Goal: Book appointment/travel/reservation

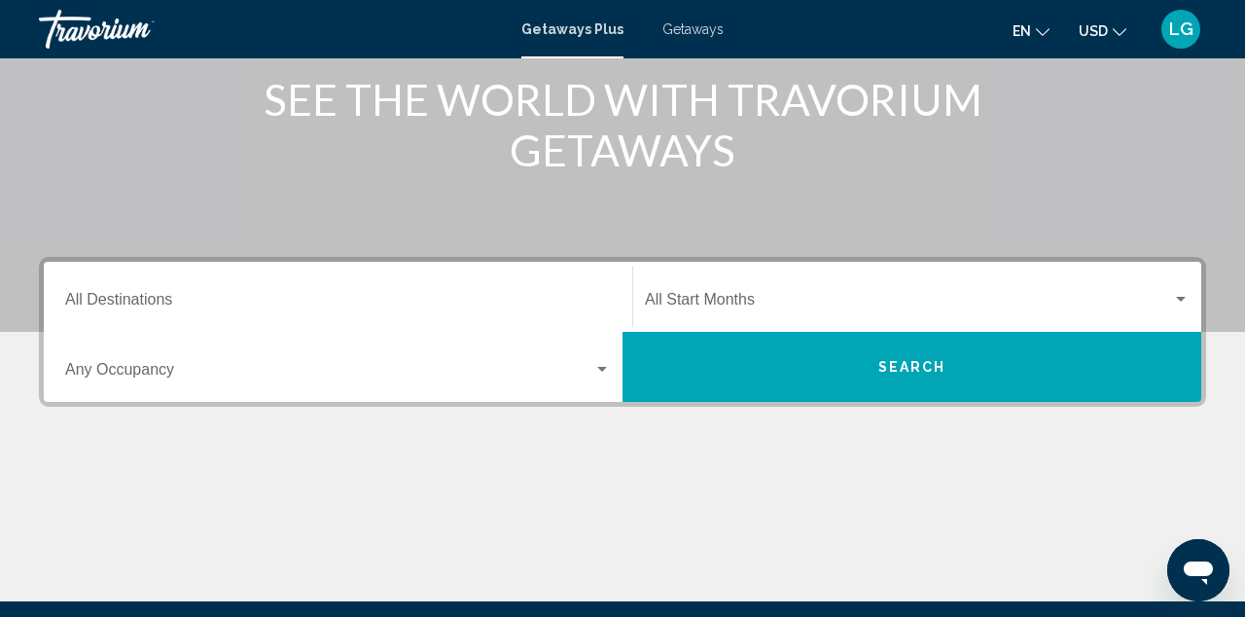
scroll to position [250, 0]
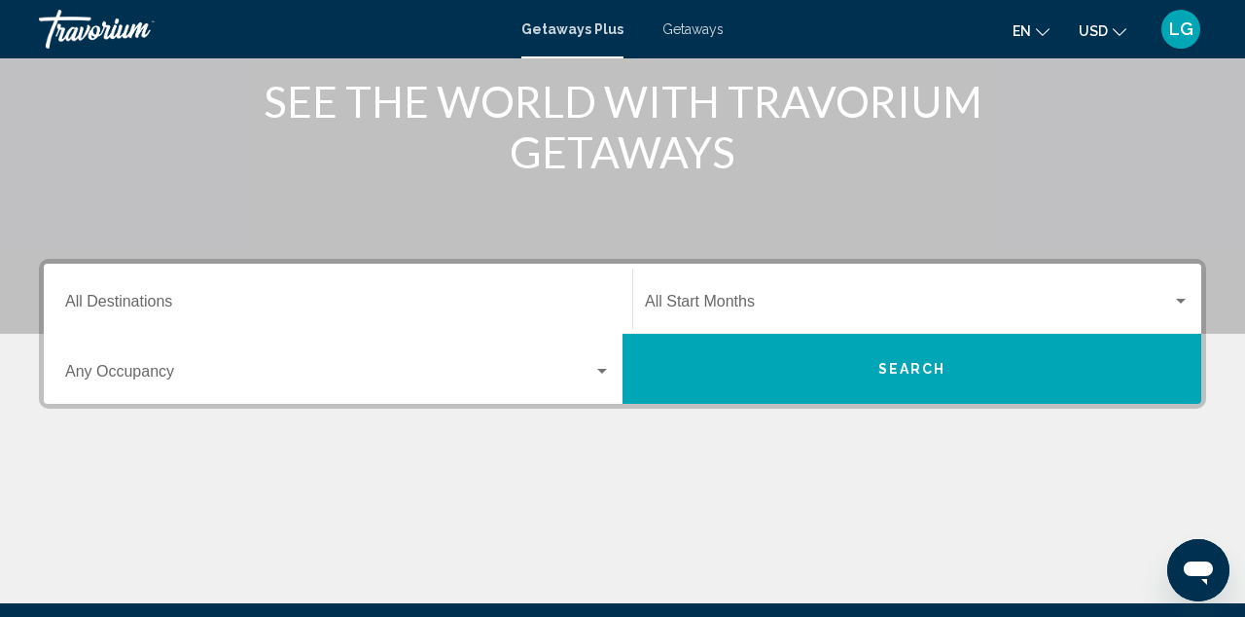
click at [164, 297] on input "Destination All Destinations" at bounding box center [338, 306] width 546 height 18
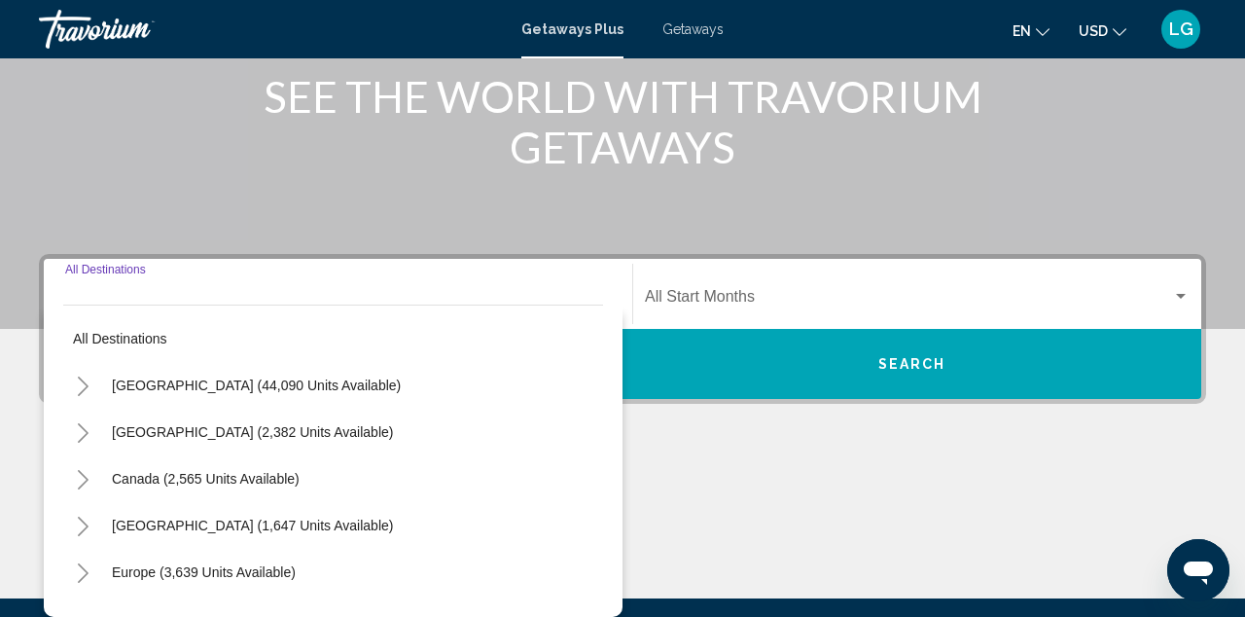
scroll to position [382, 0]
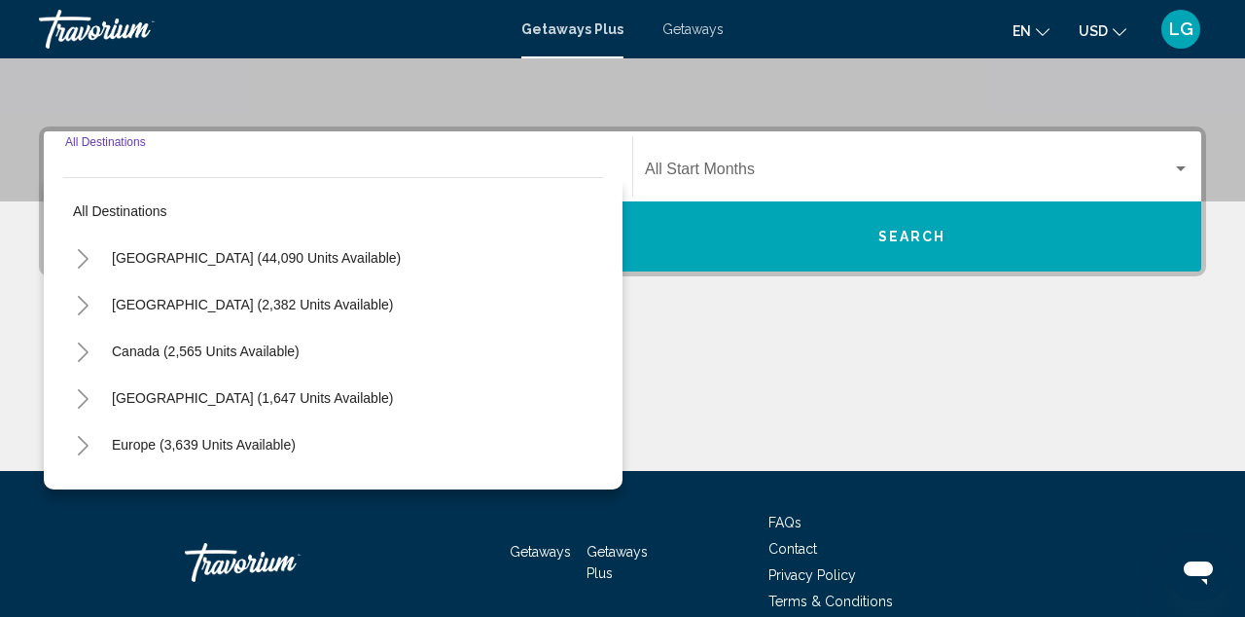
click at [259, 344] on span "Canada (2,565 units available)" at bounding box center [206, 351] width 188 height 16
type input "**********"
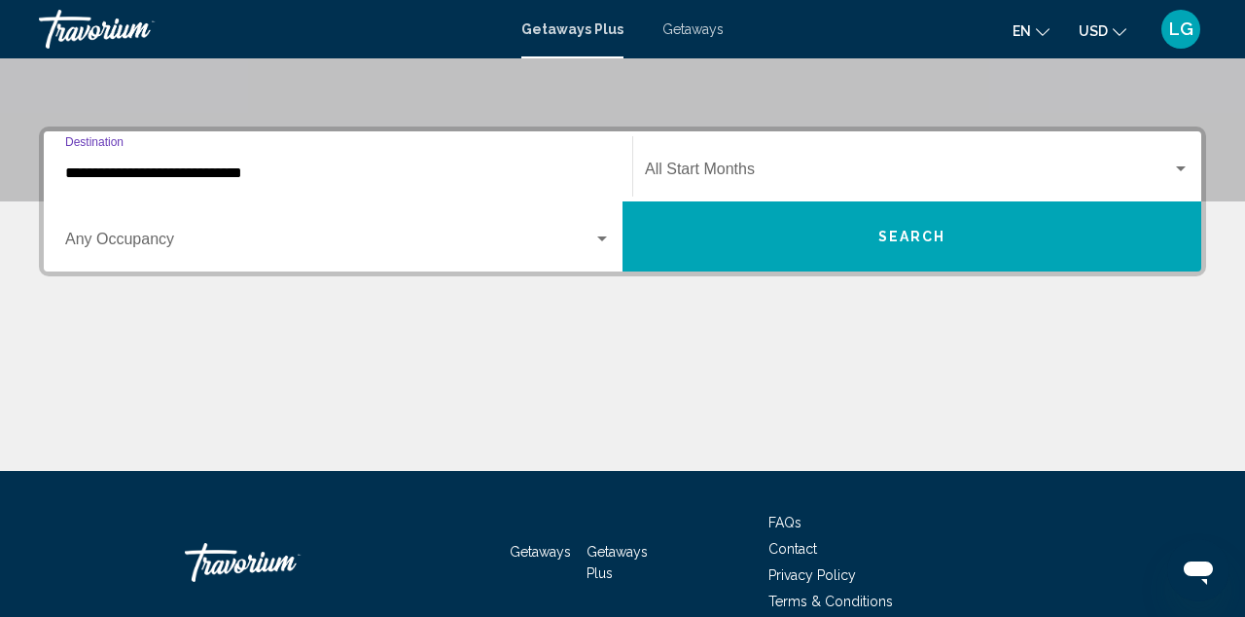
click at [607, 234] on div "Search widget" at bounding box center [603, 240] width 18 height 16
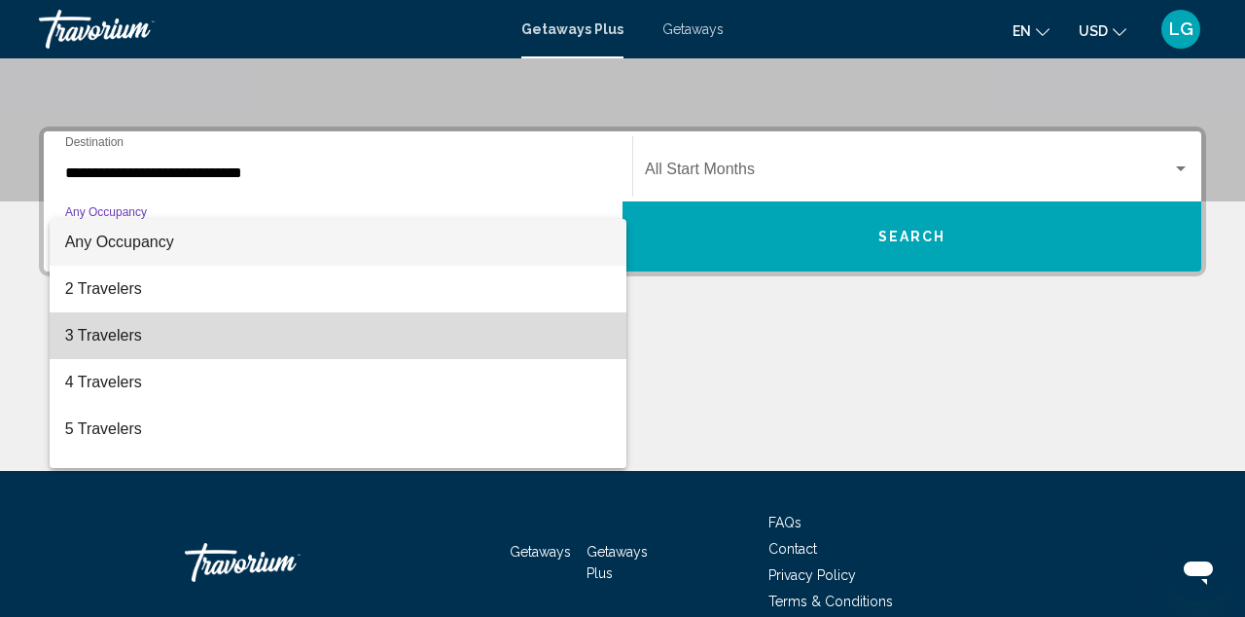
click at [111, 319] on span "3 Travelers" at bounding box center [338, 335] width 546 height 47
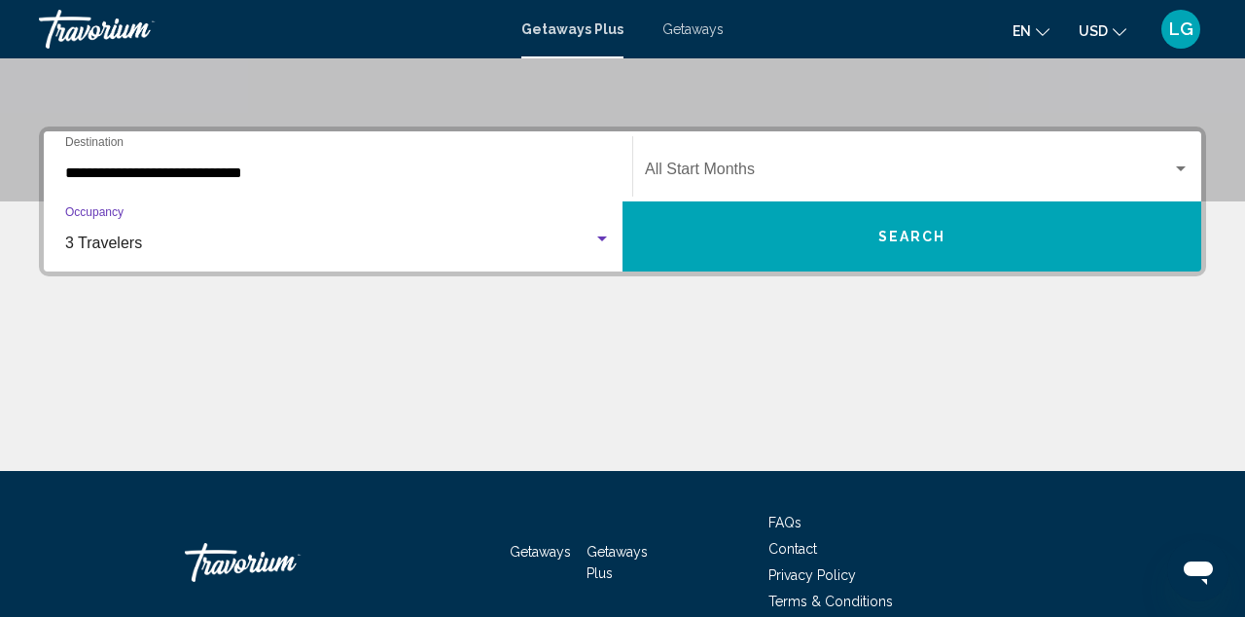
click at [119, 243] on span "3 Travelers" at bounding box center [103, 242] width 77 height 17
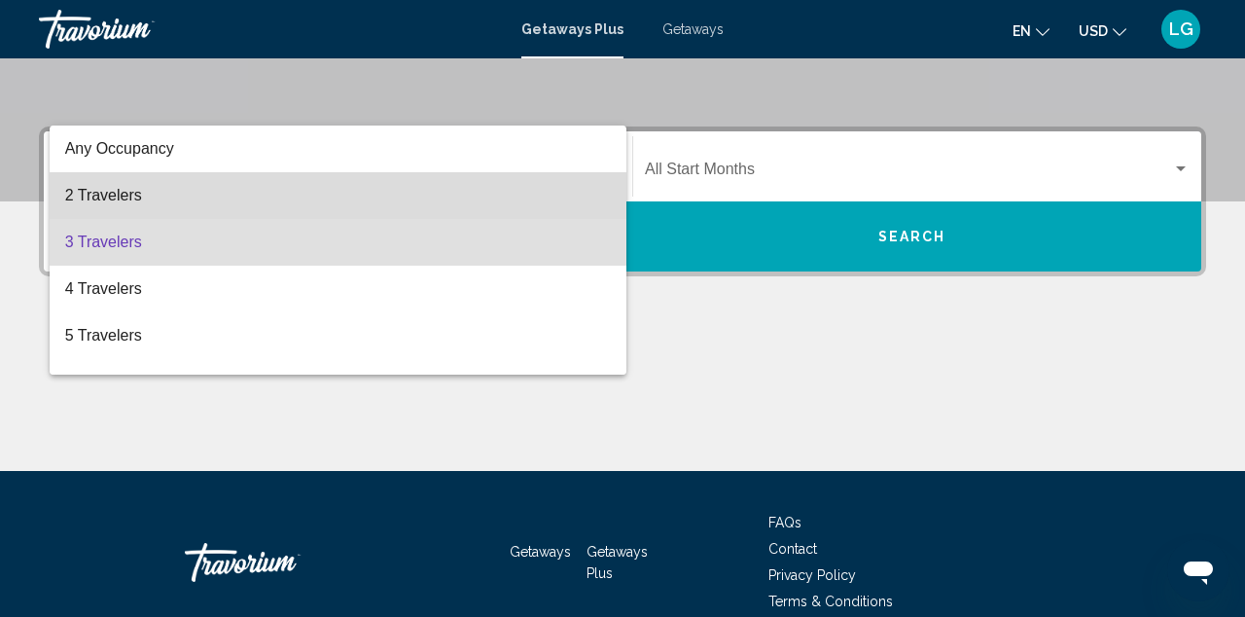
click at [113, 192] on span "2 Travelers" at bounding box center [338, 195] width 546 height 47
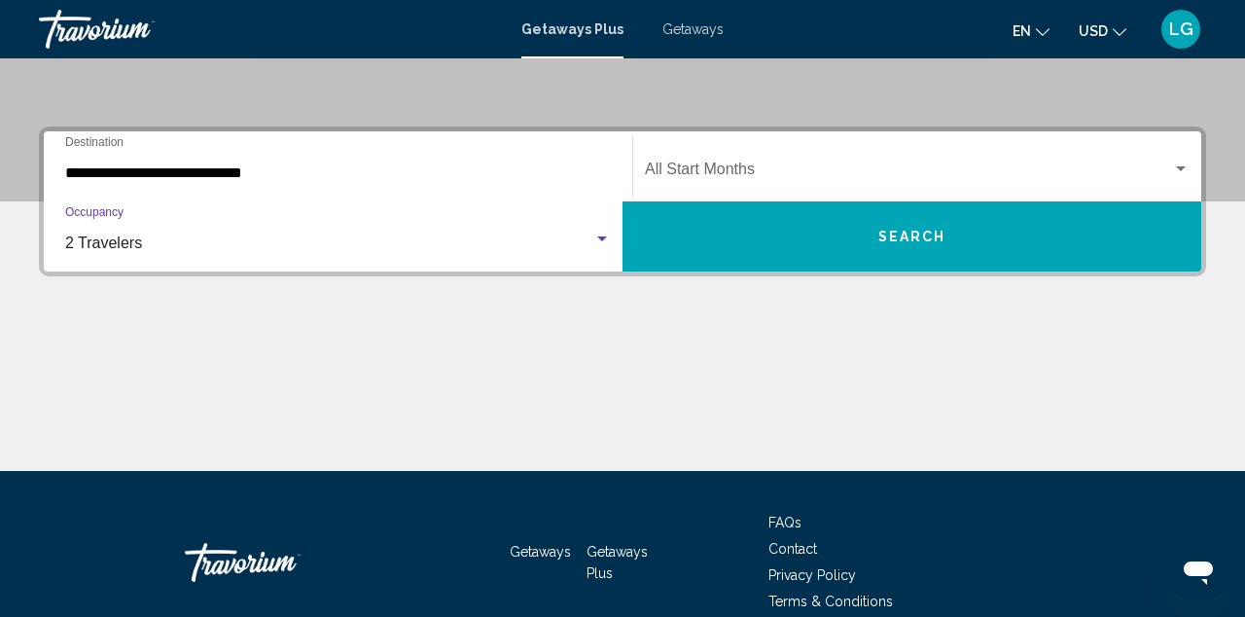
click at [846, 170] on span "Search widget" at bounding box center [908, 173] width 527 height 18
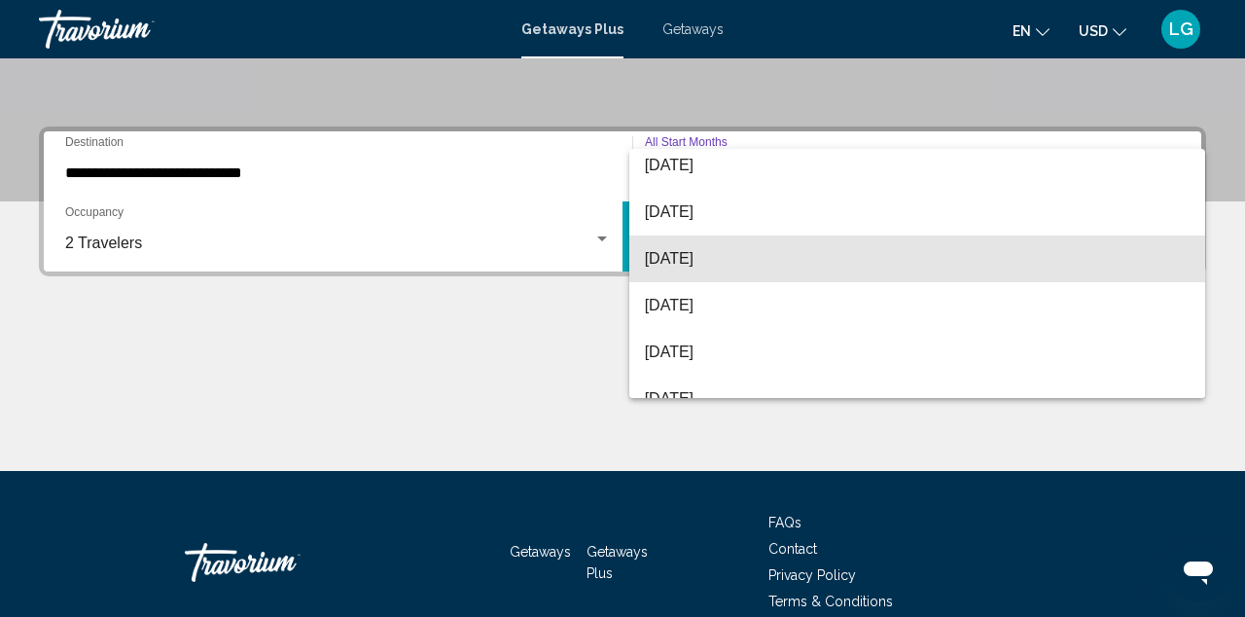
scroll to position [265, 0]
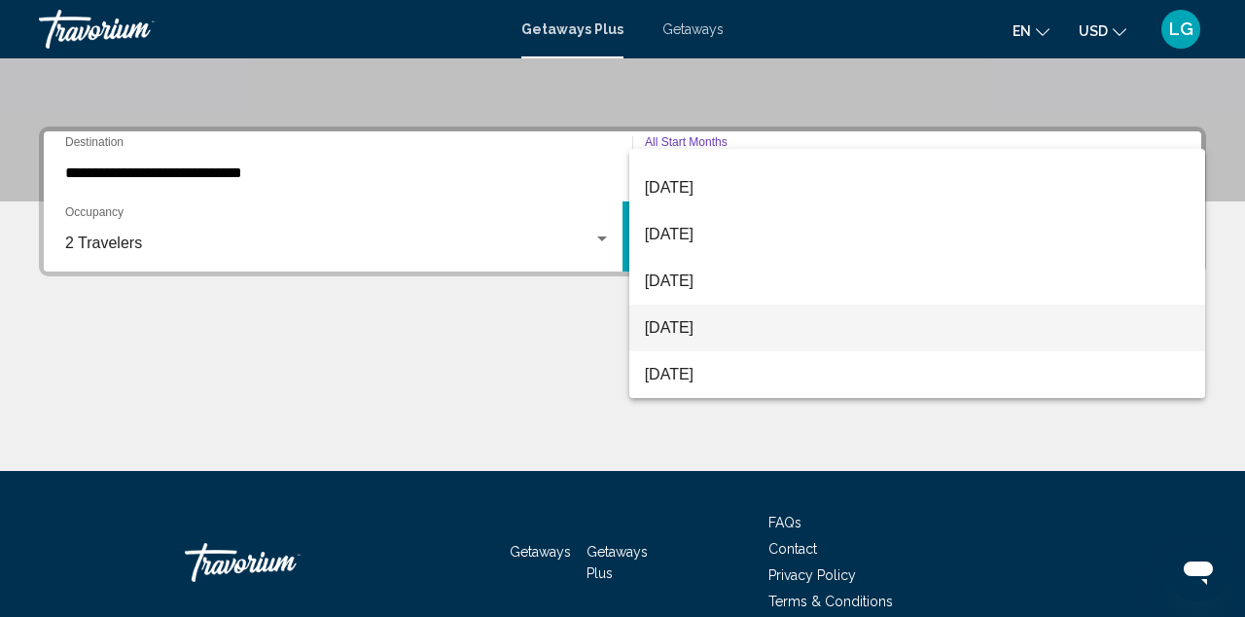
click at [700, 337] on span "[DATE]" at bounding box center [918, 328] width 546 height 47
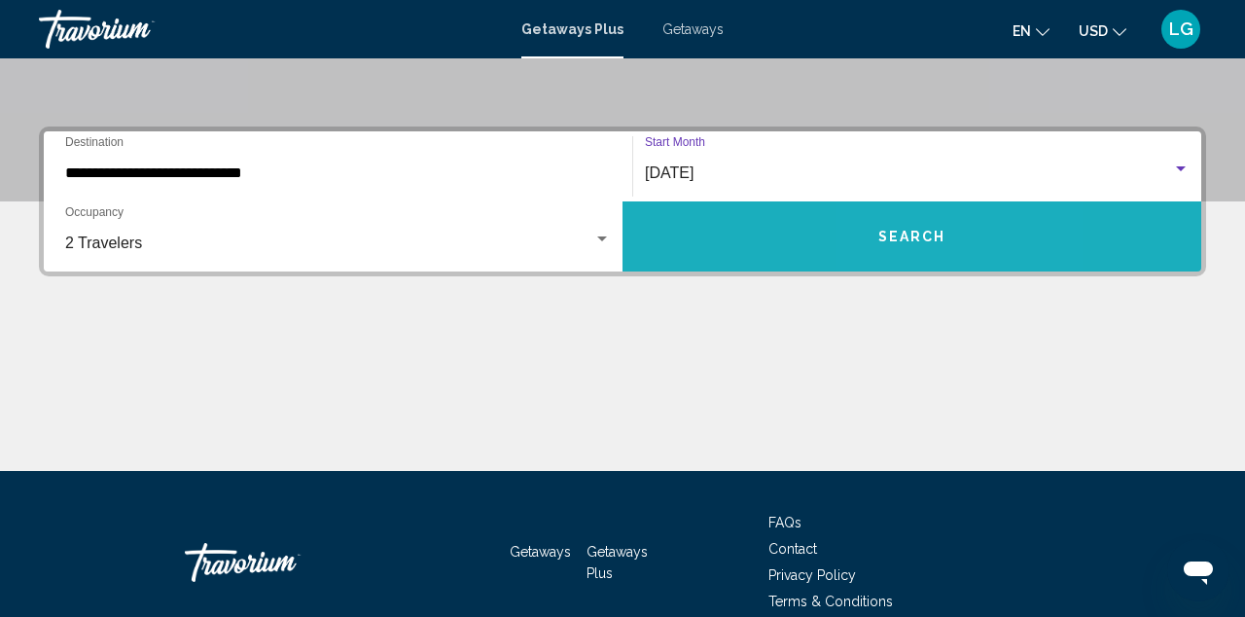
click at [895, 238] on span "Search" at bounding box center [913, 238] width 68 height 16
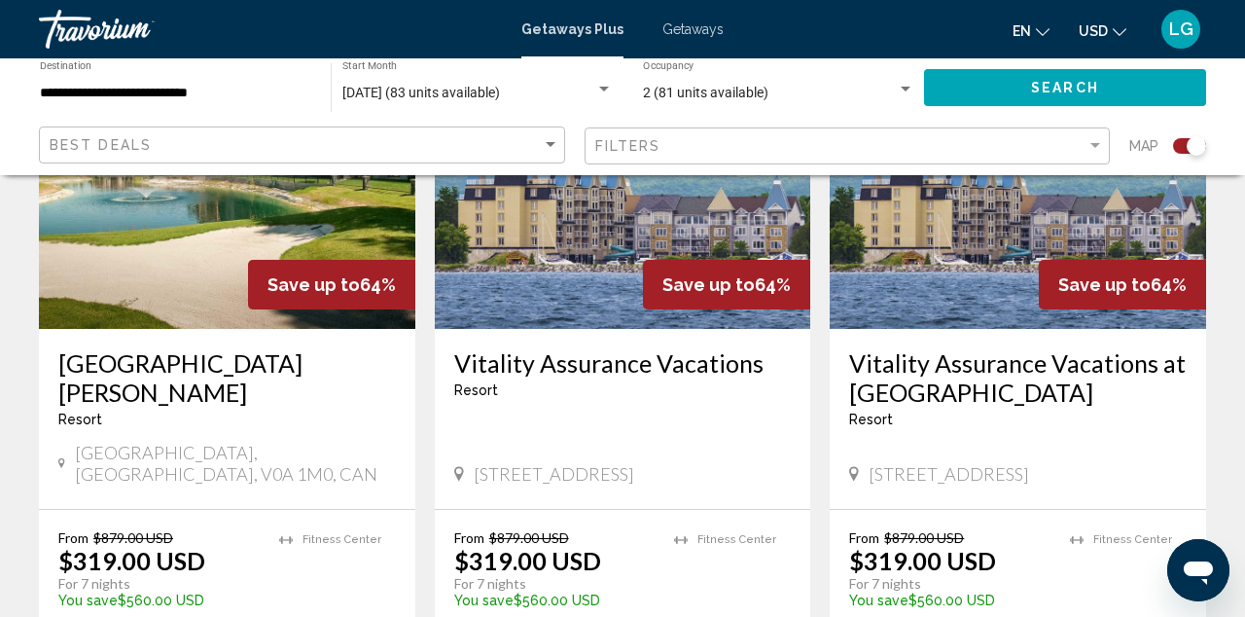
scroll to position [842, 0]
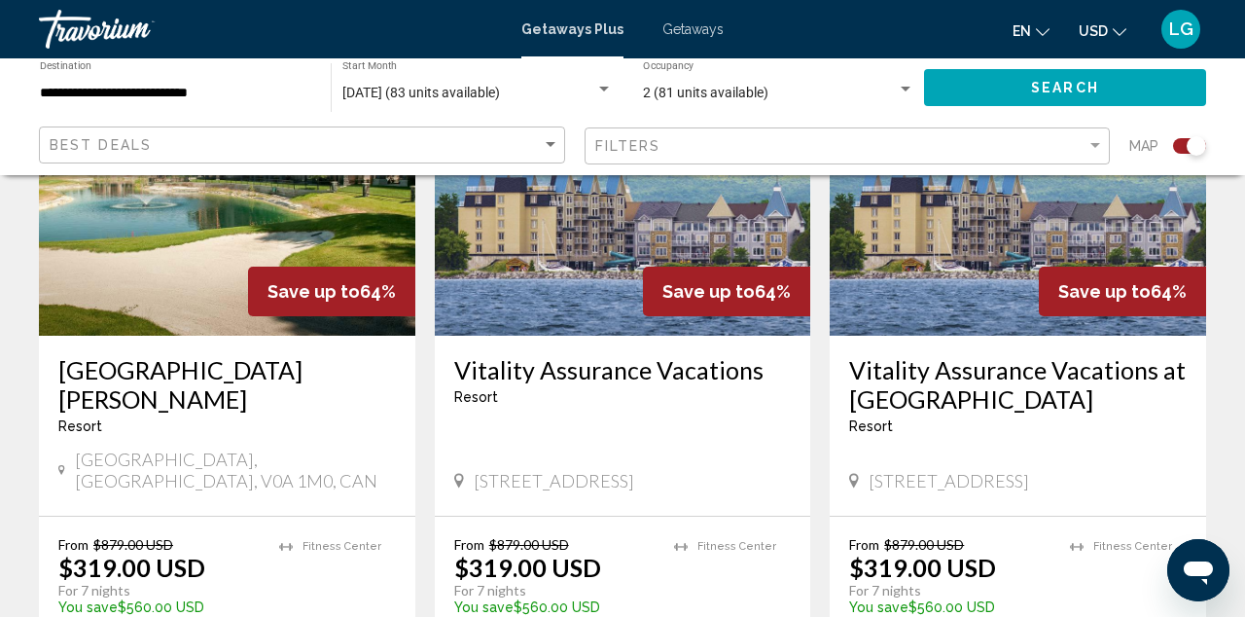
click at [56, 98] on input "**********" at bounding box center [175, 94] width 271 height 16
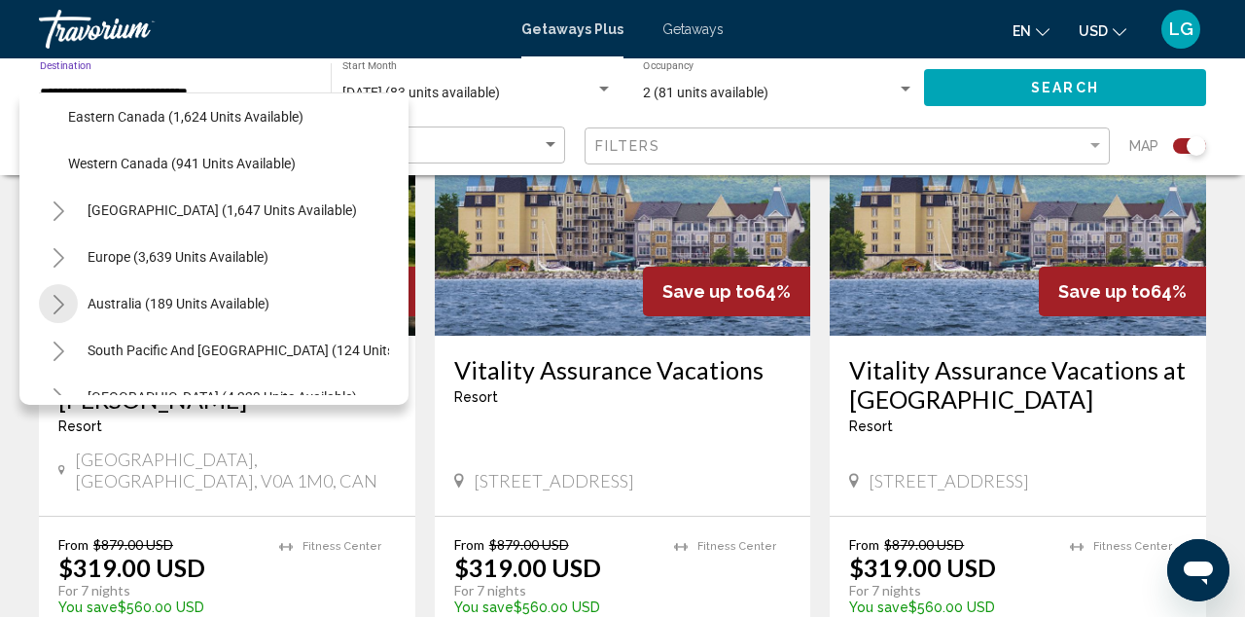
scroll to position [181, 0]
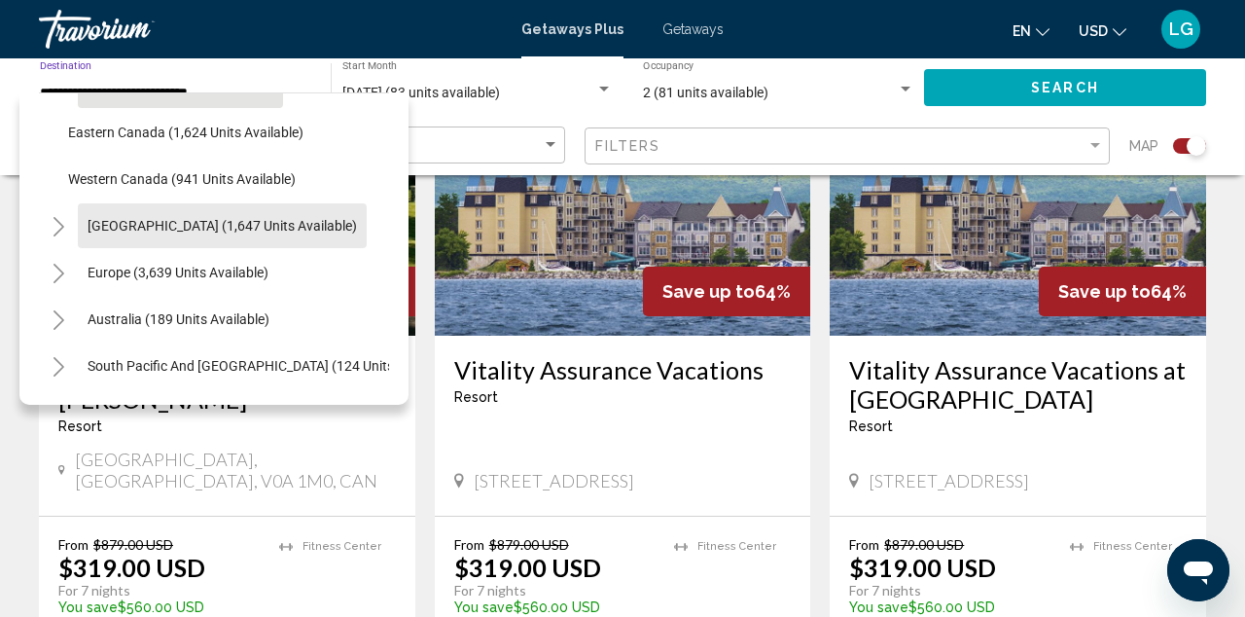
click at [109, 221] on span "[GEOGRAPHIC_DATA] (1,647 units available)" at bounding box center [223, 226] width 270 height 16
type input "**********"
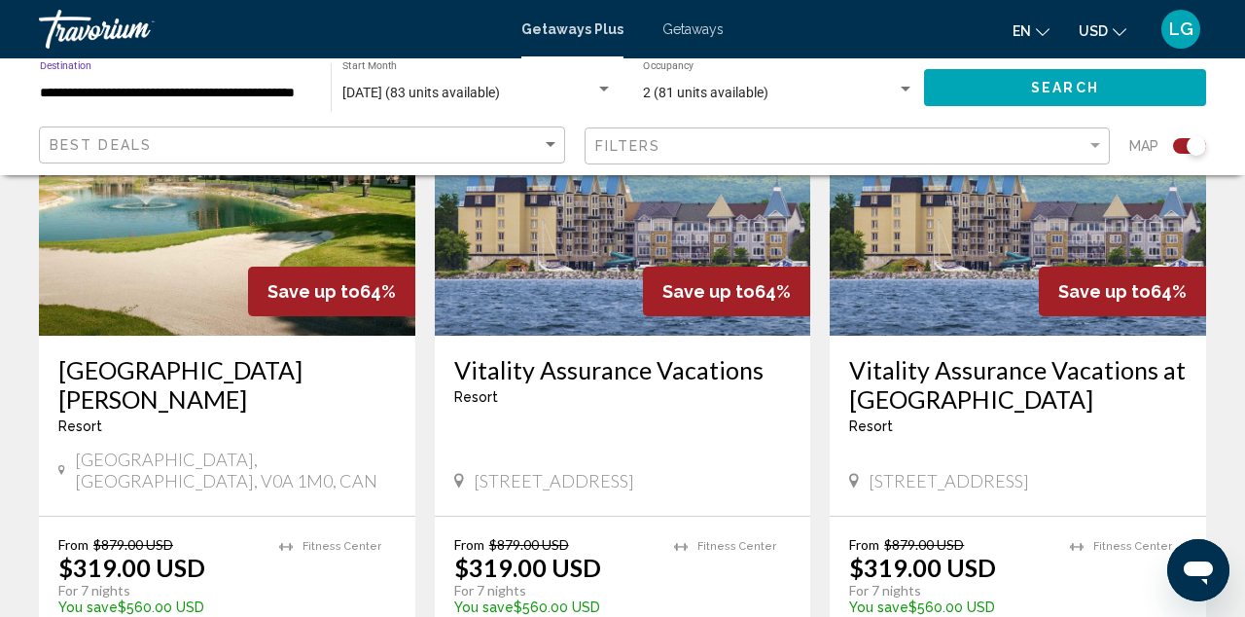
click at [1092, 88] on span "Search" at bounding box center [1065, 89] width 68 height 16
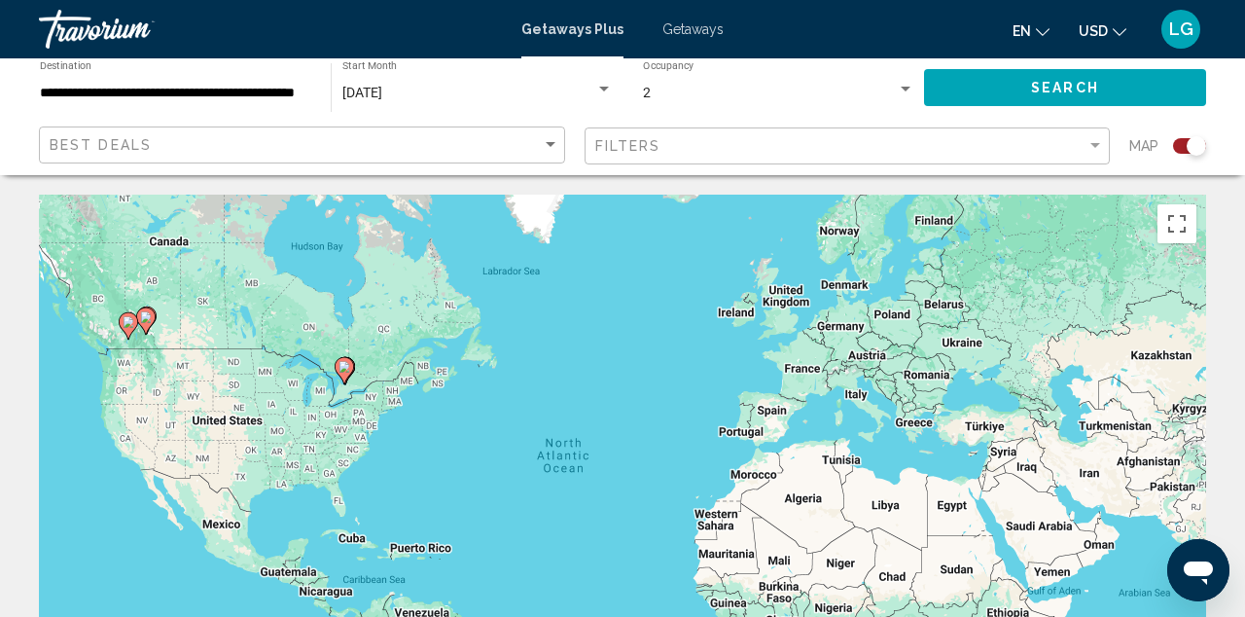
click at [365, 100] on div "[DATE]" at bounding box center [468, 94] width 253 height 16
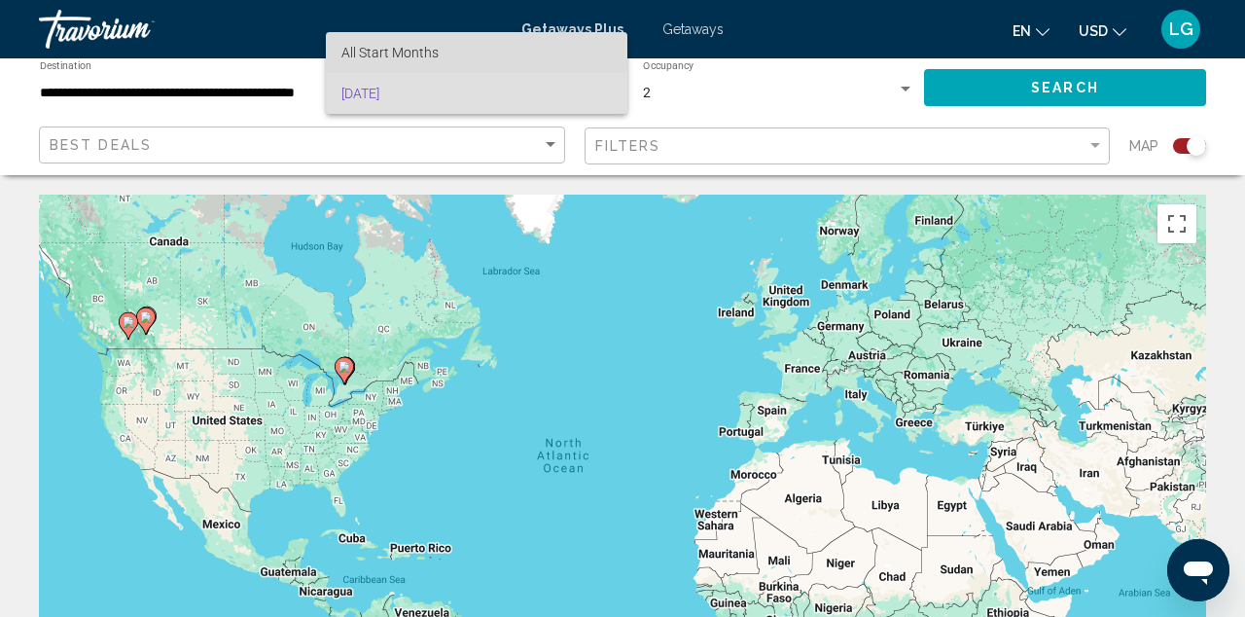
click at [350, 54] on span "All Start Months" at bounding box center [390, 53] width 97 height 16
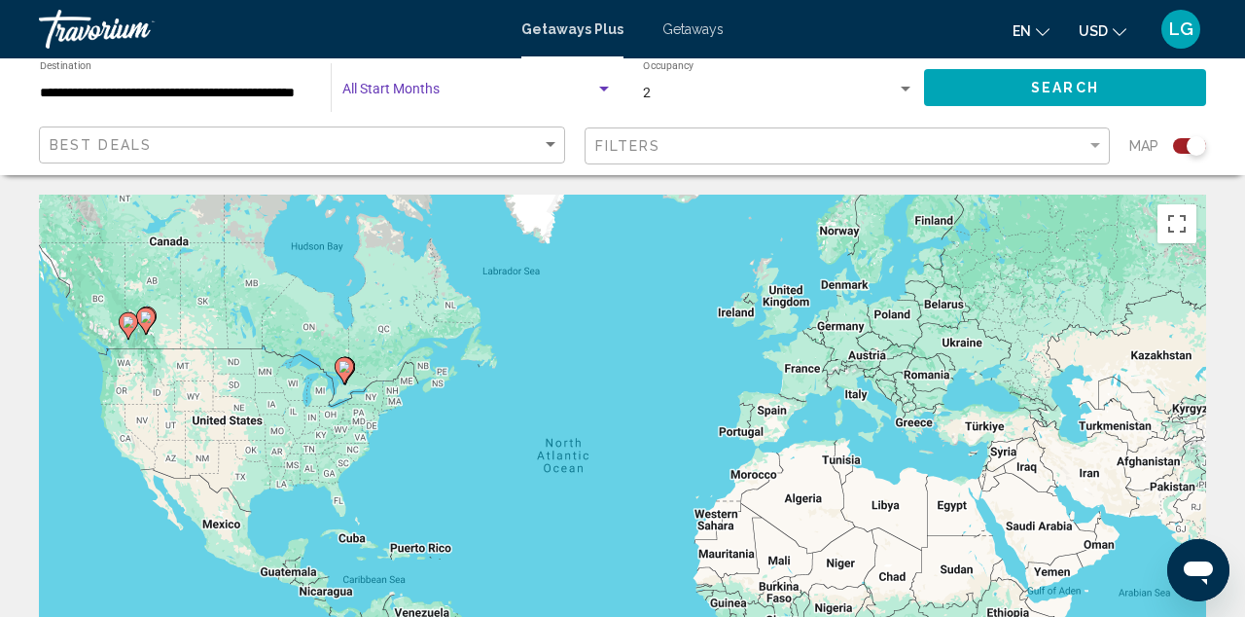
click at [354, 87] on span "Search widget" at bounding box center [468, 94] width 253 height 16
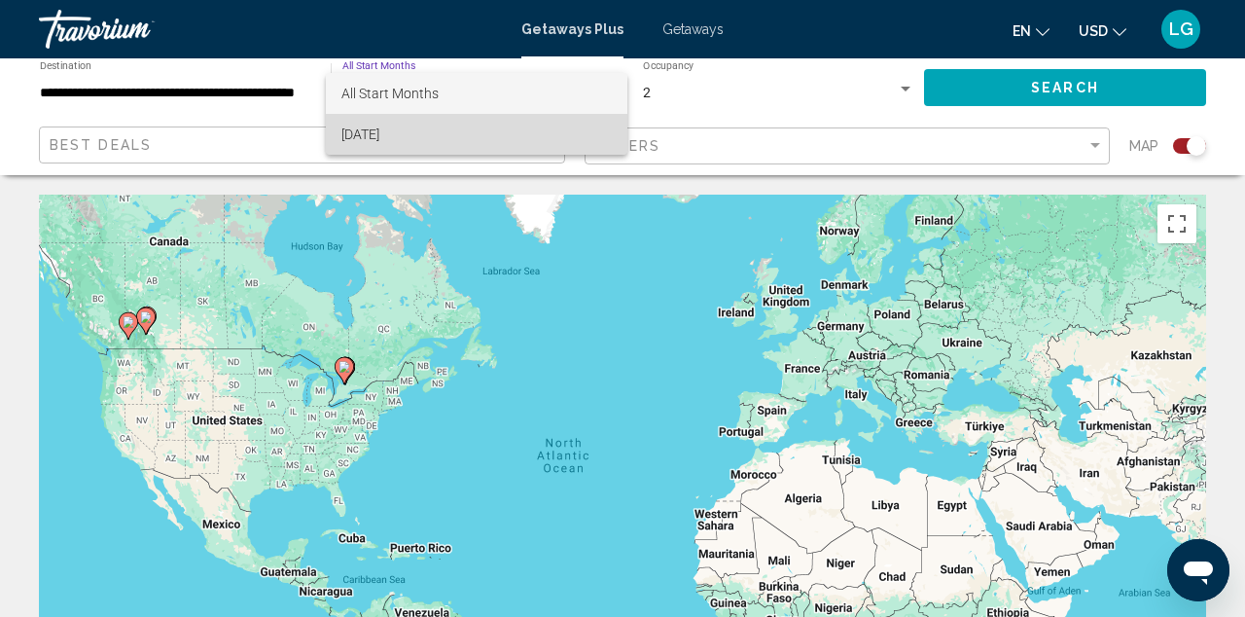
click at [348, 131] on span "[DATE]" at bounding box center [477, 134] width 270 height 41
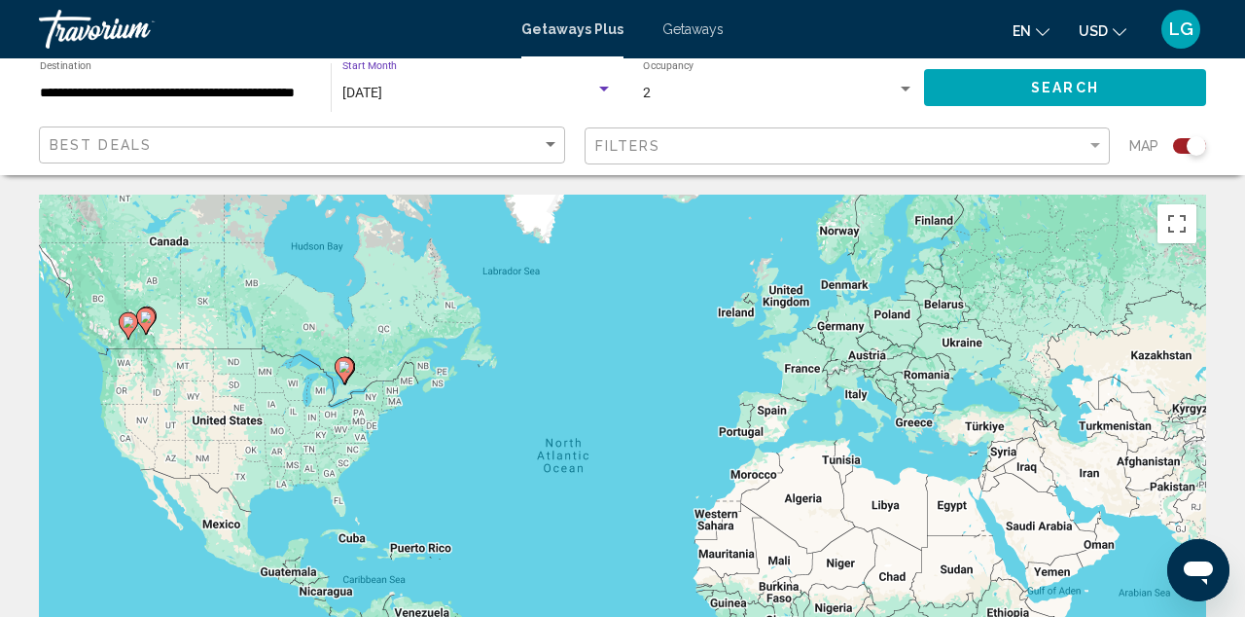
click at [353, 89] on span "[DATE]" at bounding box center [362, 93] width 40 height 16
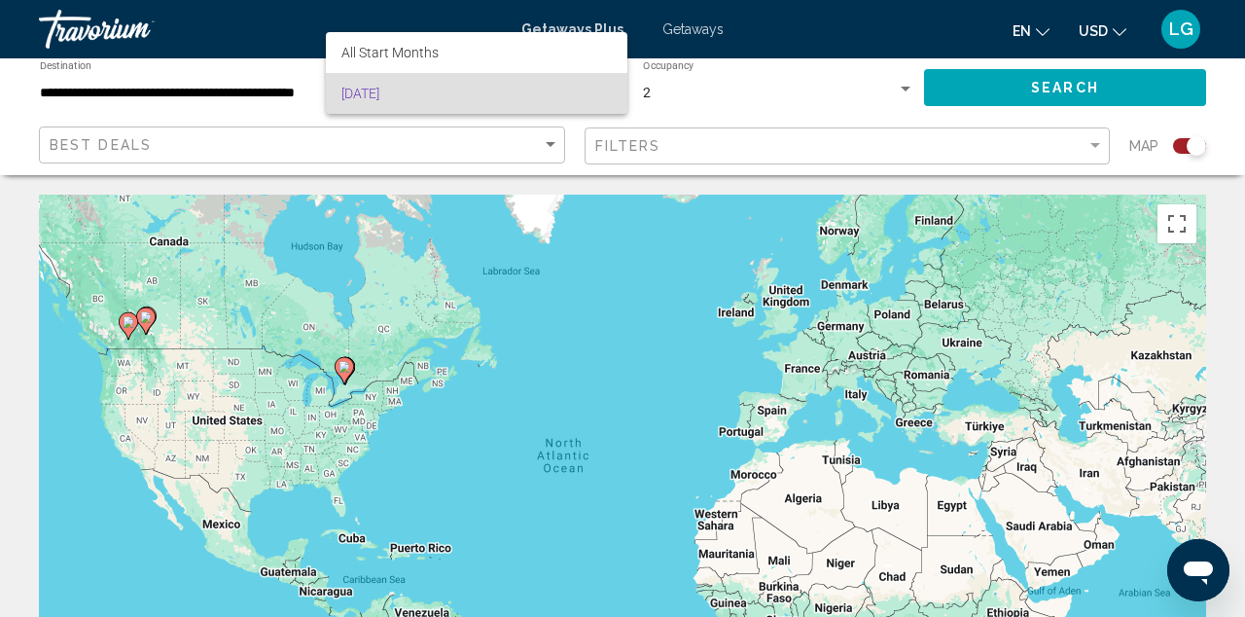
click at [414, 100] on span "[DATE]" at bounding box center [477, 93] width 270 height 41
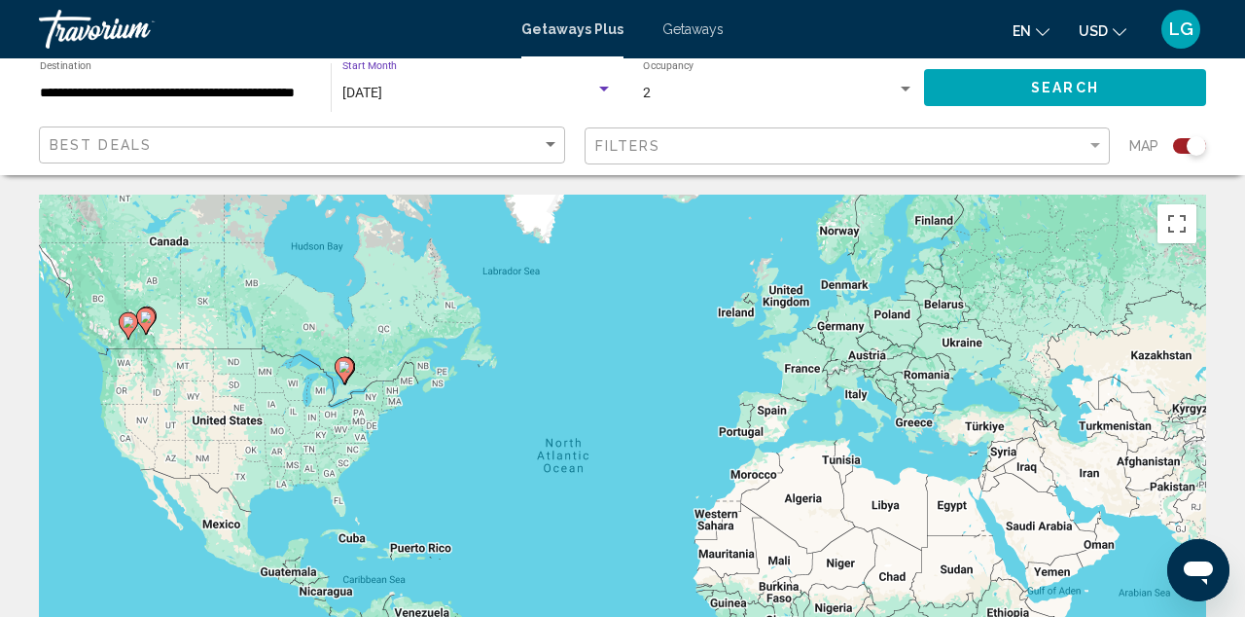
click at [610, 92] on div "Search widget" at bounding box center [604, 90] width 18 height 16
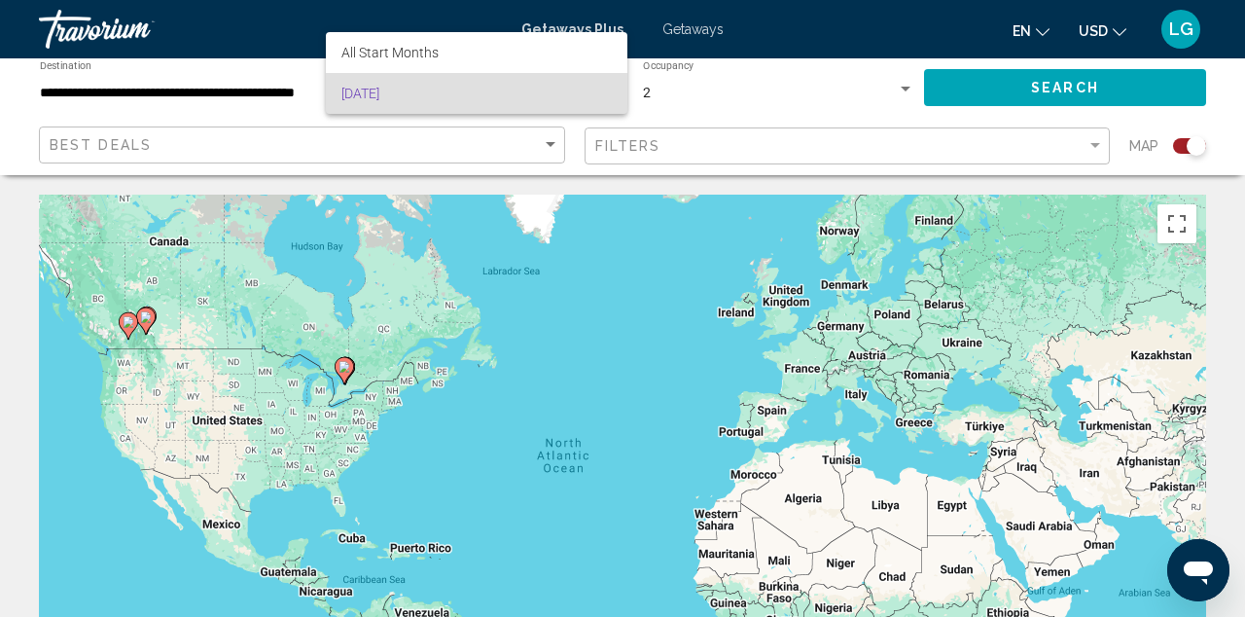
click at [1080, 101] on div at bounding box center [622, 308] width 1245 height 617
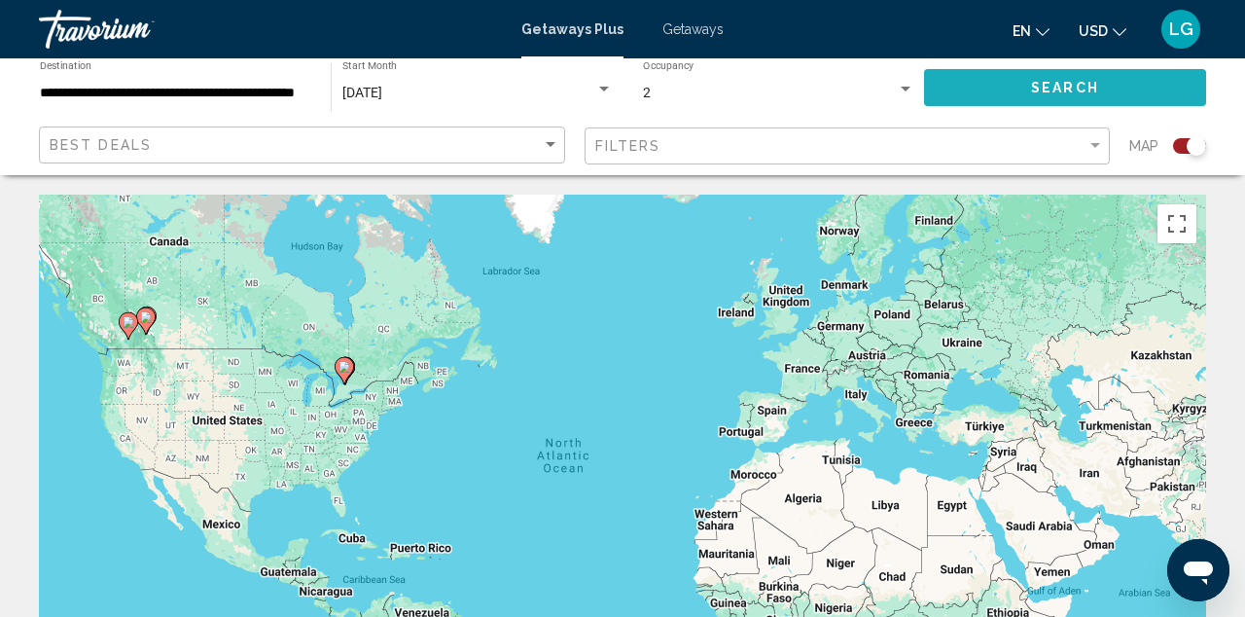
click at [1068, 94] on span "Search" at bounding box center [1065, 89] width 68 height 16
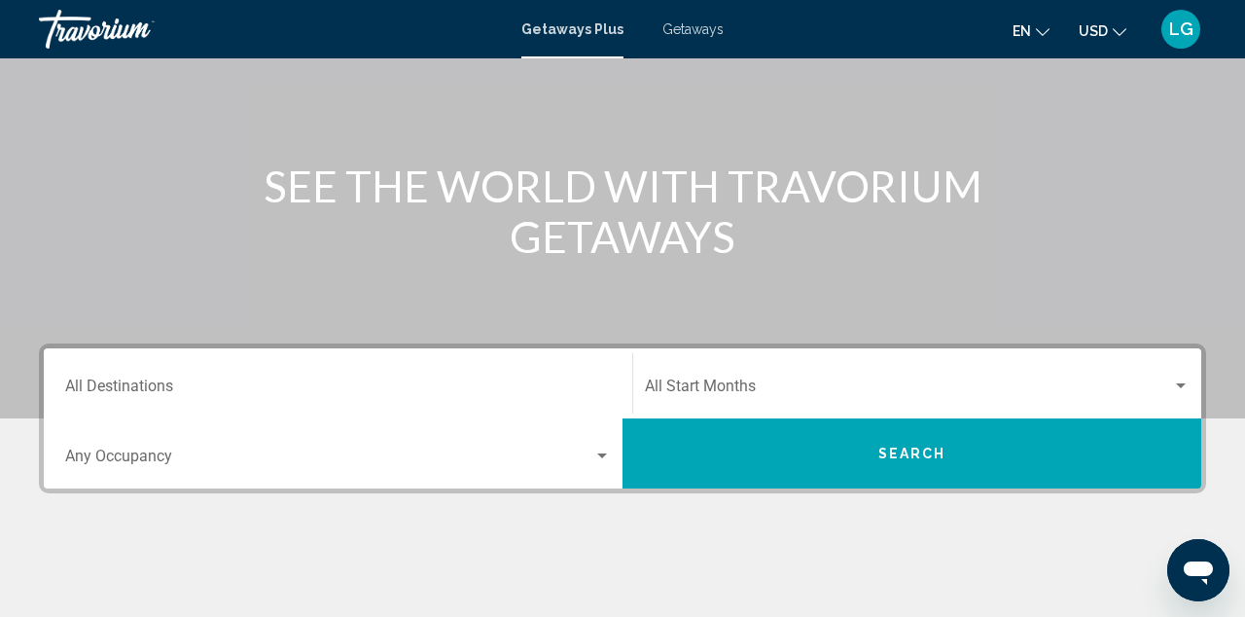
scroll to position [169, 0]
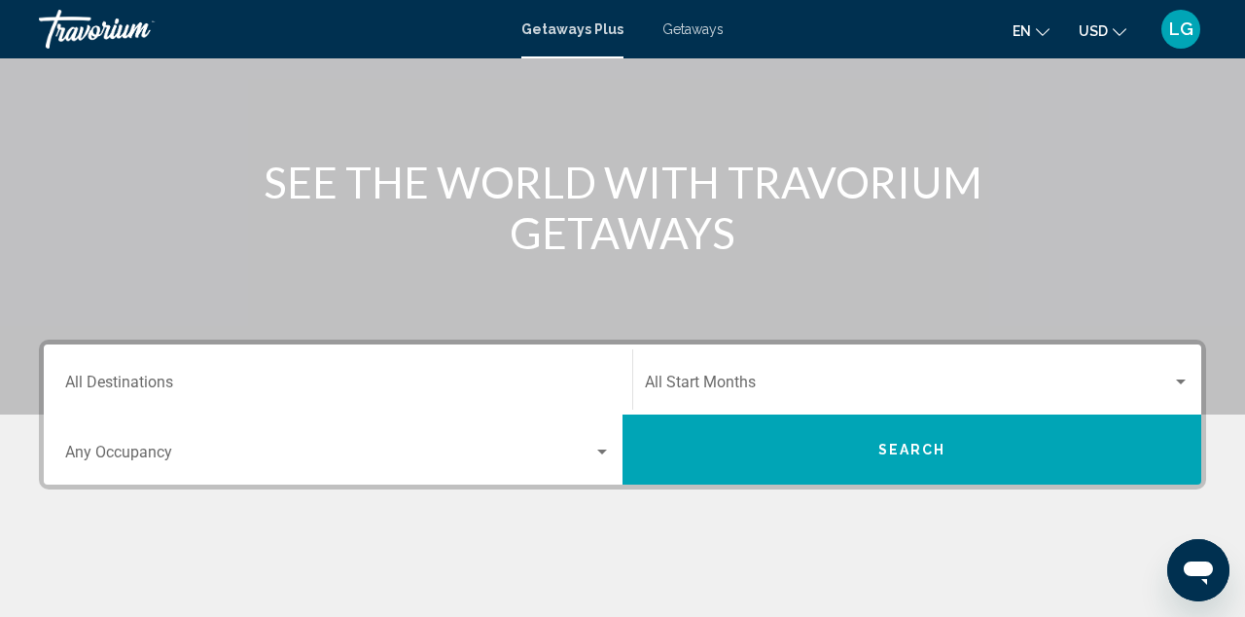
click at [601, 454] on div "Search widget" at bounding box center [603, 453] width 18 height 16
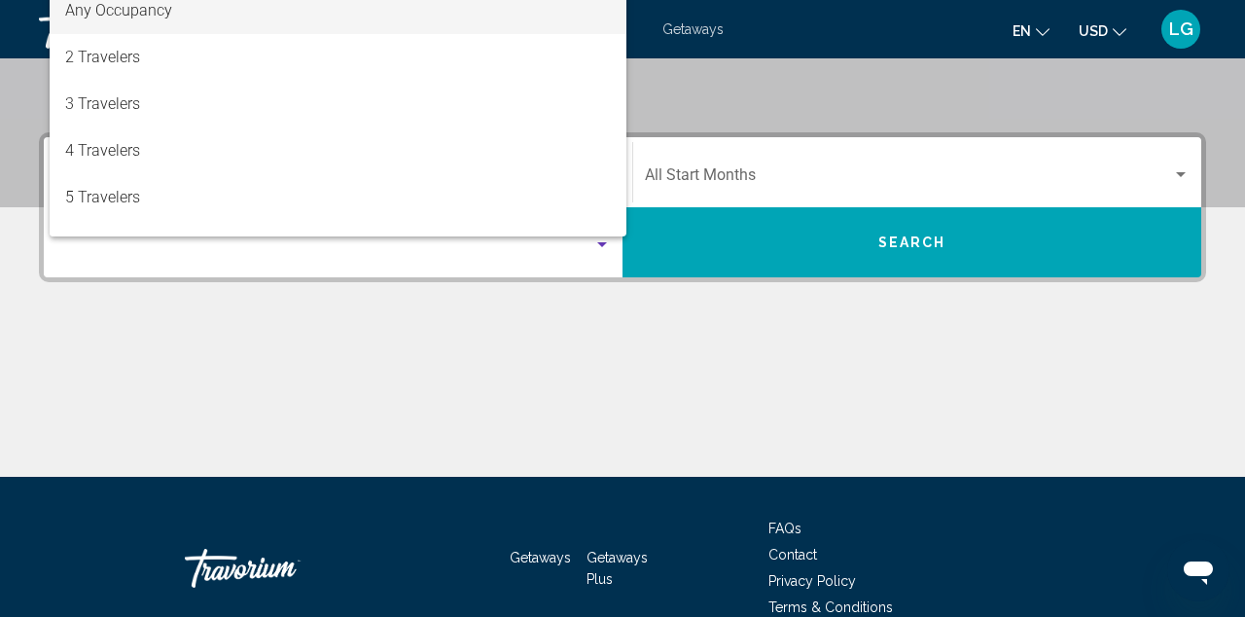
scroll to position [382, 0]
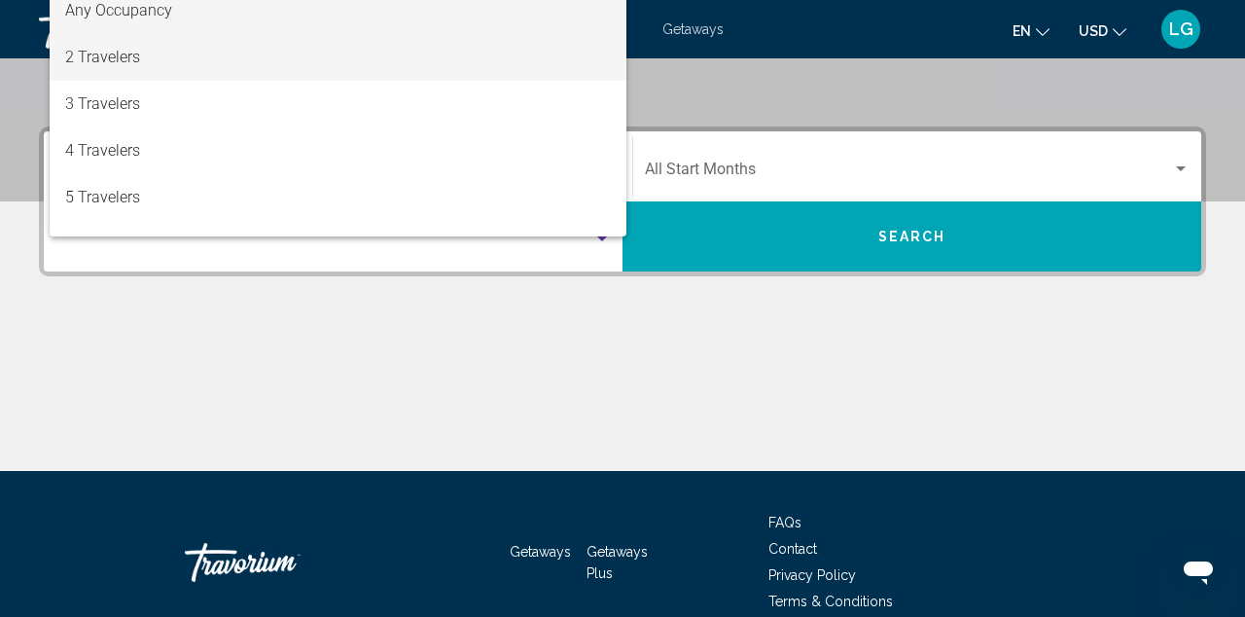
click at [122, 81] on span "2 Travelers" at bounding box center [338, 57] width 546 height 47
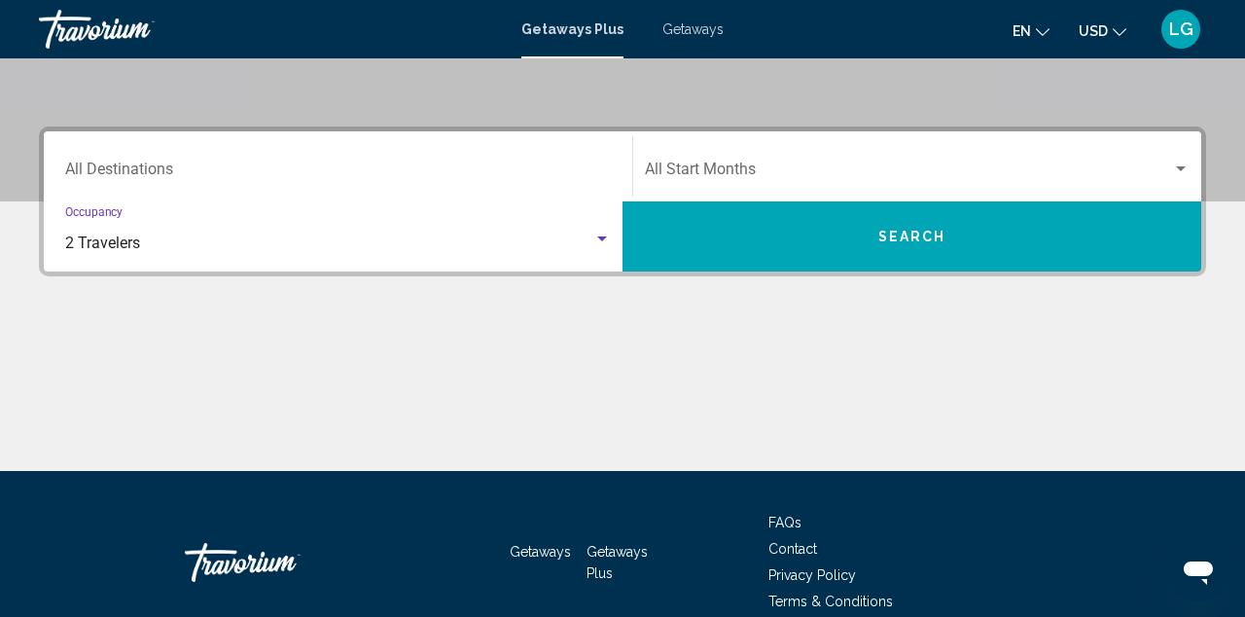
click at [207, 174] on input "Destination All Destinations" at bounding box center [338, 173] width 546 height 18
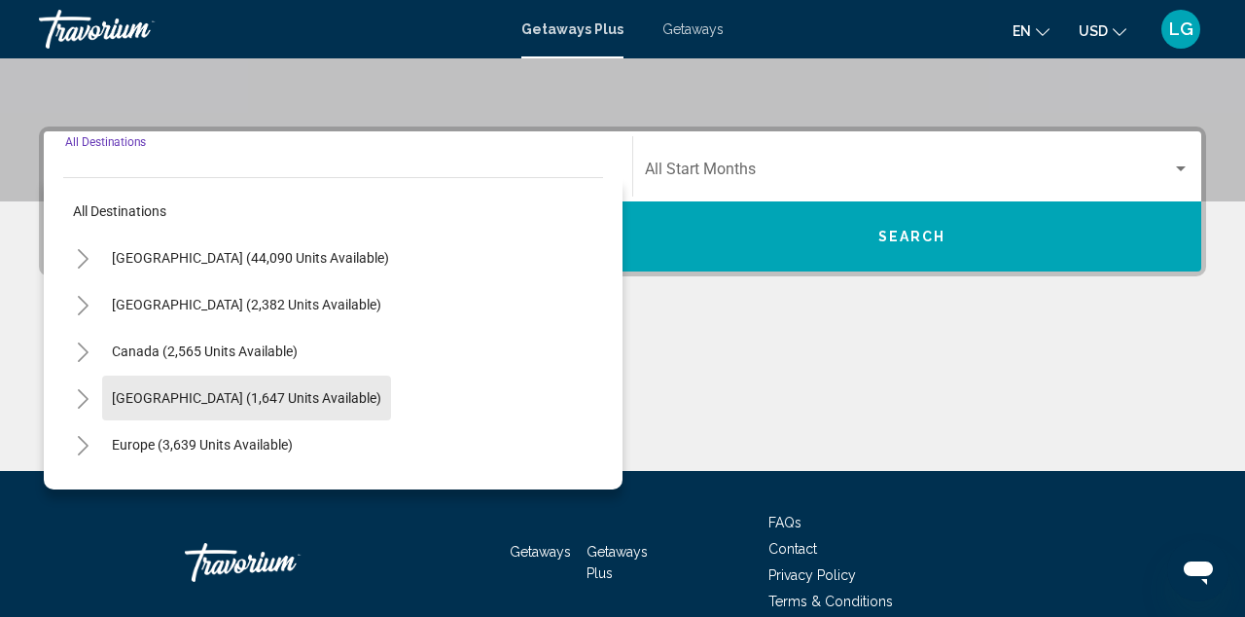
click at [235, 406] on button "[GEOGRAPHIC_DATA] (1,647 units available)" at bounding box center [246, 398] width 289 height 45
type input "**********"
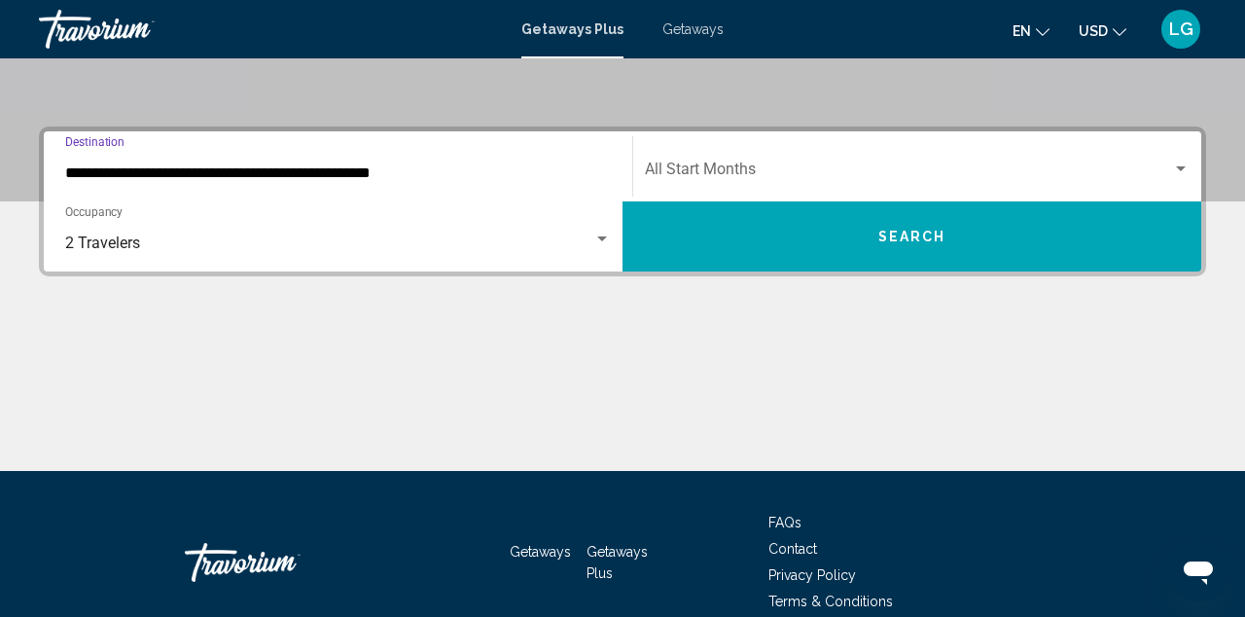
click at [804, 175] on span "Search widget" at bounding box center [908, 173] width 527 height 18
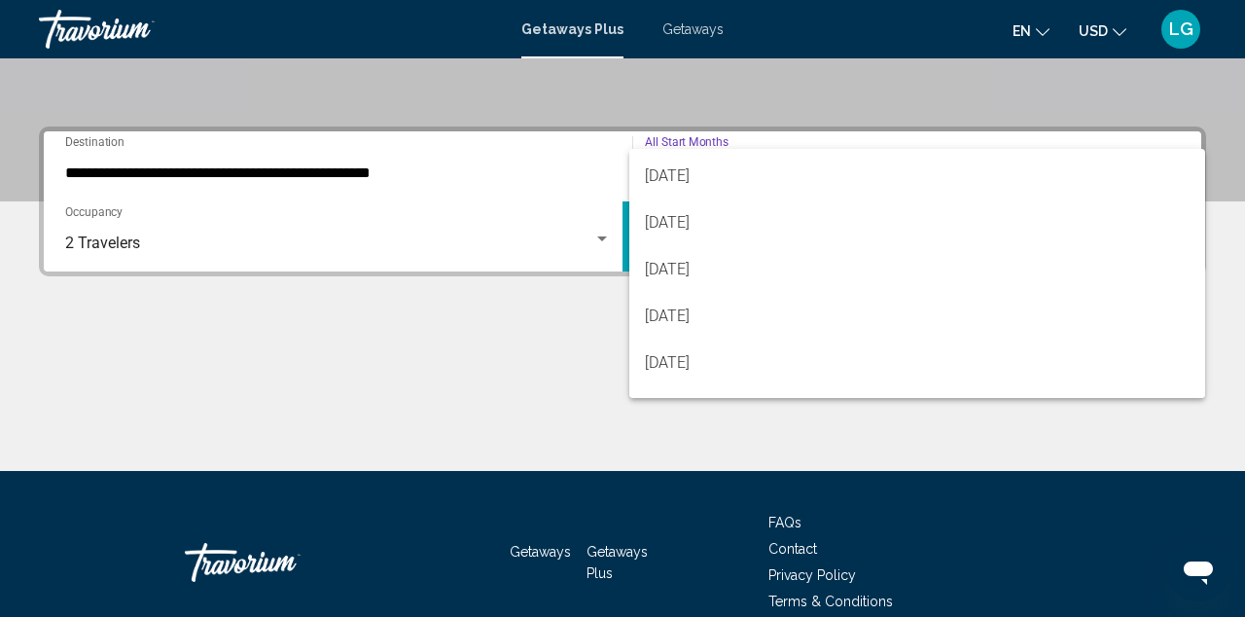
scroll to position [138, 0]
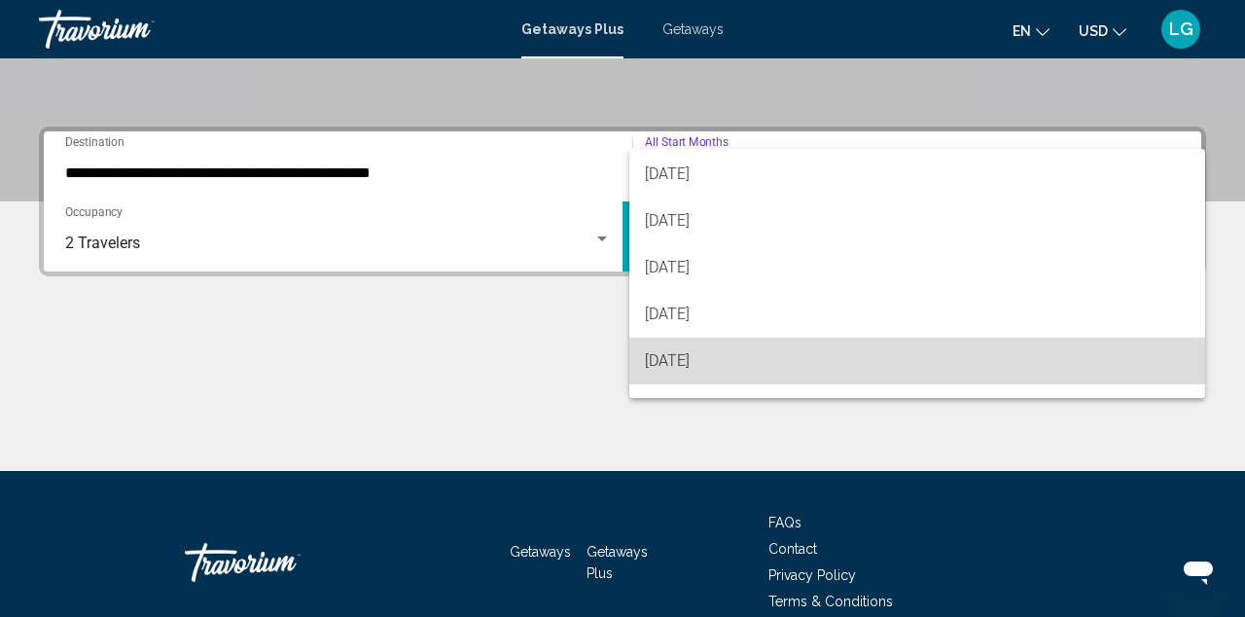
click at [707, 366] on span "[DATE]" at bounding box center [918, 361] width 546 height 47
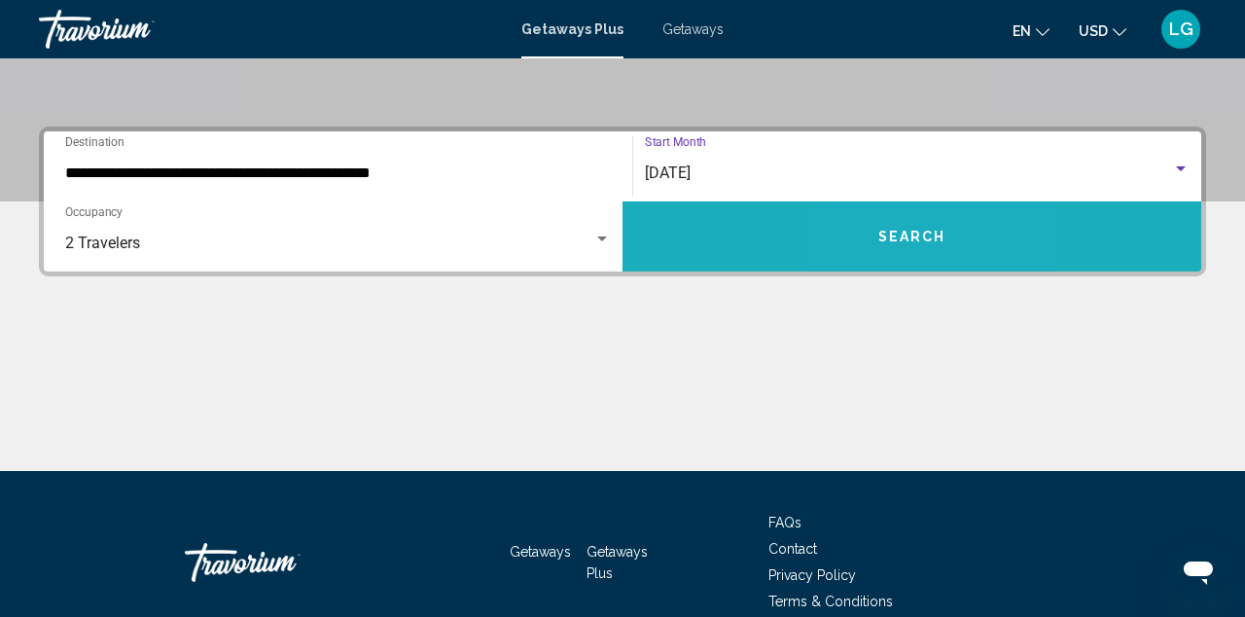
click at [883, 247] on button "Search" at bounding box center [912, 236] width 579 height 70
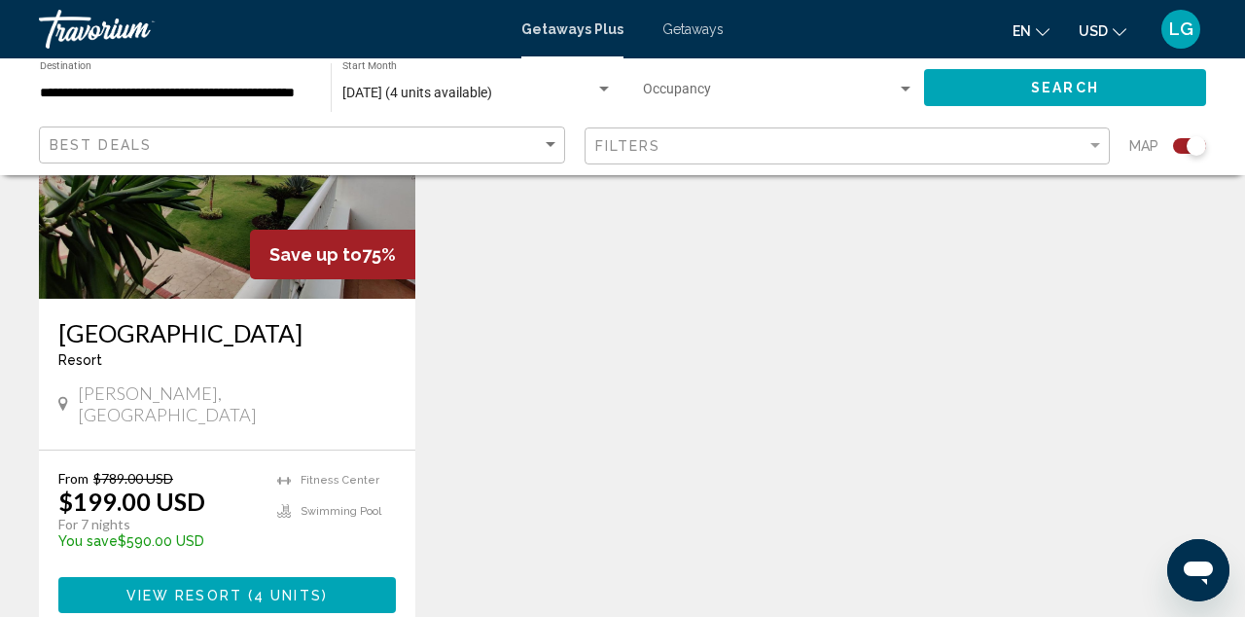
scroll to position [880, 0]
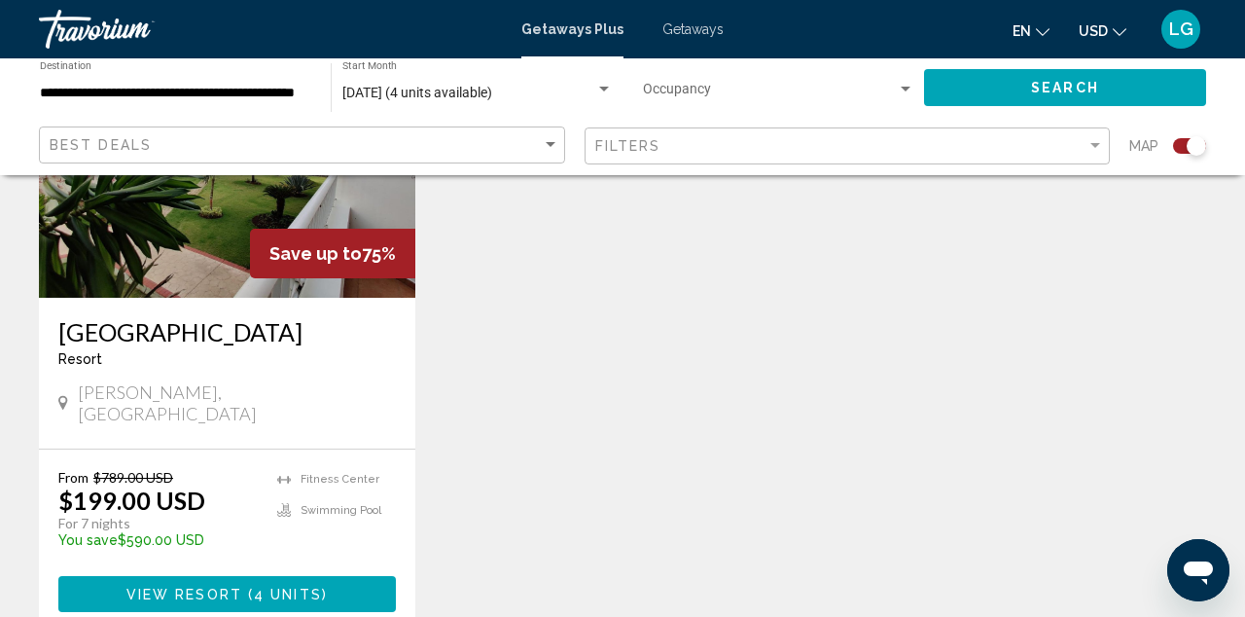
click at [220, 582] on button "View Resort ( 4 units )" at bounding box center [227, 594] width 338 height 36
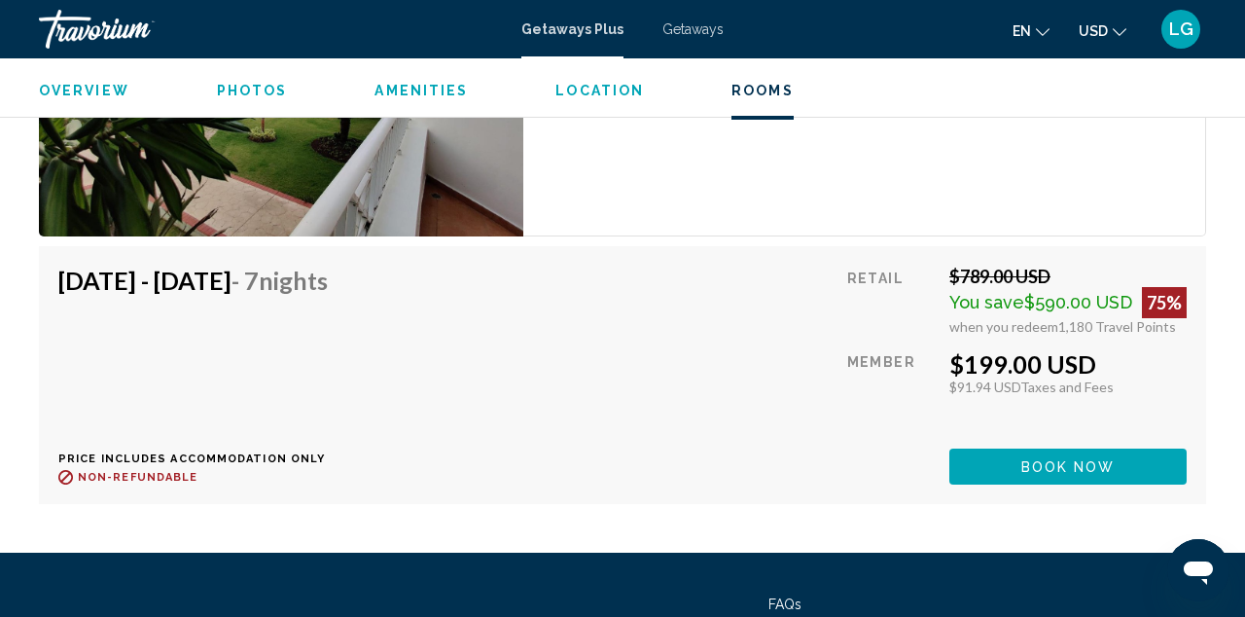
scroll to position [4620, 0]
